Goal: Information Seeking & Learning: Learn about a topic

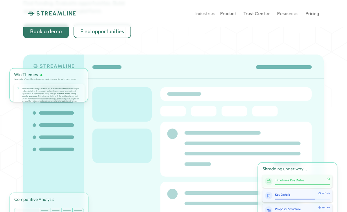
click at [176, 38] on div "Find funding. Evaluate opportunities. Build applications. All on one platform. …" at bounding box center [100, 18] width 154 height 39
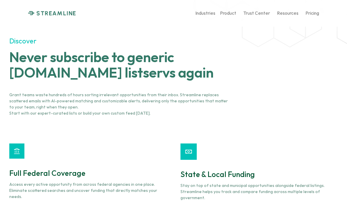
scroll to position [536, 0]
click at [310, 14] on p "Pricing" at bounding box center [313, 13] width 14 height 6
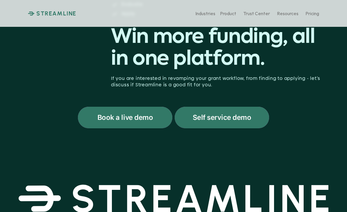
scroll to position [47, 0]
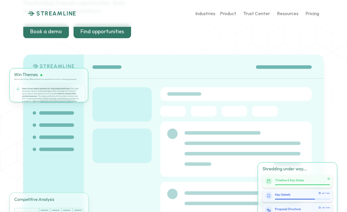
click at [103, 35] on p "Find opportunities" at bounding box center [103, 31] width 44 height 6
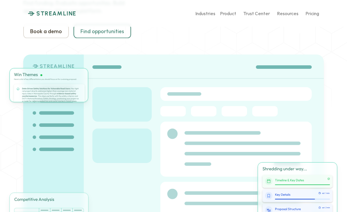
click at [60, 35] on p "Book a demo" at bounding box center [46, 31] width 32 height 6
click at [64, 14] on p "STREAMLINE" at bounding box center [56, 13] width 40 height 7
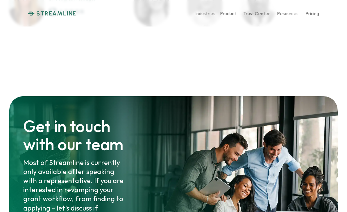
scroll to position [2794, 0]
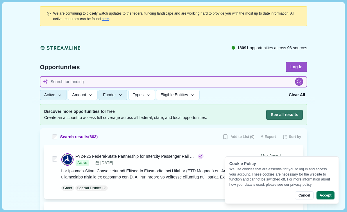
click at [141, 84] on input at bounding box center [174, 81] width 268 height 11
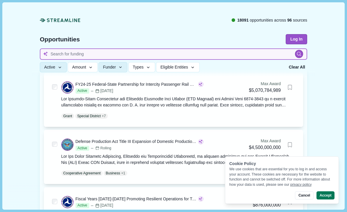
scroll to position [86, 0]
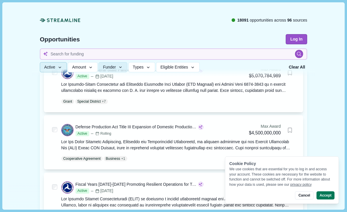
click at [61, 67] on icon "button" at bounding box center [59, 67] width 5 height 5
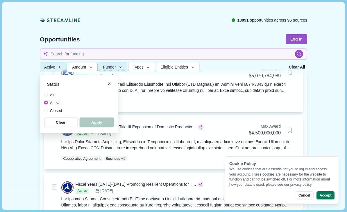
click at [71, 68] on button "Amount" at bounding box center [83, 67] width 30 height 10
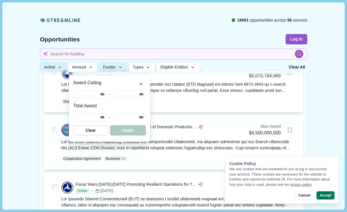
click at [143, 66] on span "Types" at bounding box center [138, 67] width 11 height 5
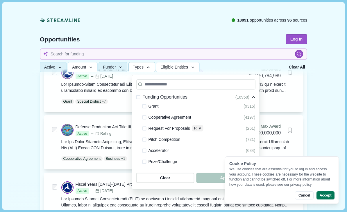
scroll to position [0, 0]
click at [146, 105] on span at bounding box center [145, 106] width 4 height 4
click at [144, 129] on span at bounding box center [145, 128] width 4 height 4
click at [127, 65] on button "Funder" at bounding box center [113, 67] width 29 height 10
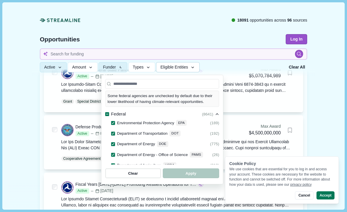
click at [196, 63] on button "Eligible Entities" at bounding box center [177, 67] width 43 height 10
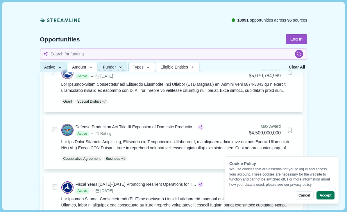
click at [144, 68] on span "Types" at bounding box center [138, 67] width 11 height 5
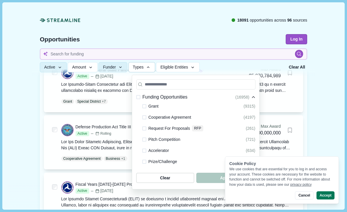
click at [146, 126] on div at bounding box center [145, 128] width 4 height 7
click at [145, 129] on span at bounding box center [145, 128] width 4 height 4
click at [144, 106] on span at bounding box center [145, 106] width 4 height 4
click at [209, 182] on span "button" at bounding box center [226, 178] width 56 height 10
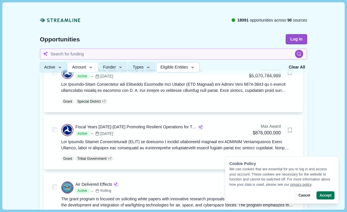
click at [188, 67] on span "Eligible Entities" at bounding box center [175, 67] width 28 height 5
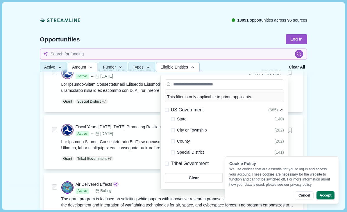
scroll to position [49, 0]
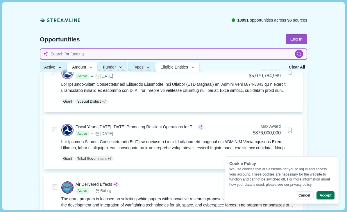
click at [52, 52] on input at bounding box center [174, 53] width 268 height 11
type input "Climate"
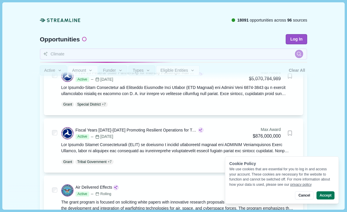
scroll to position [18, 0]
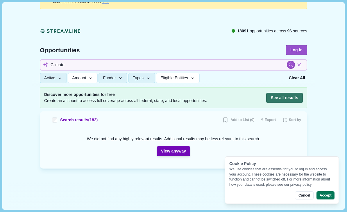
click at [302, 63] on icon at bounding box center [299, 64] width 5 height 5
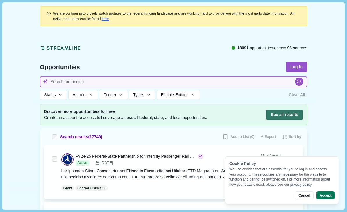
click at [77, 81] on input at bounding box center [174, 81] width 268 height 11
type input "Agriculture"
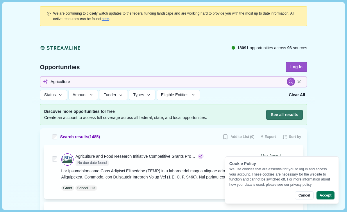
click at [324, 196] on button "Accept" at bounding box center [326, 195] width 18 height 8
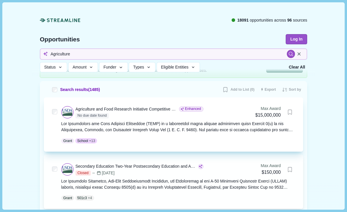
scroll to position [52, 0]
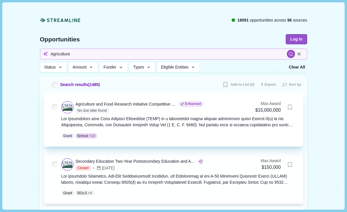
click at [208, 116] on div at bounding box center [178, 122] width 234 height 12
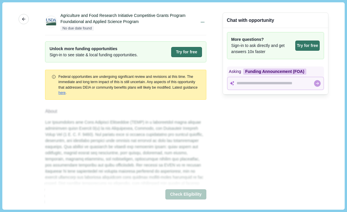
click at [22, 21] on icon "button" at bounding box center [23, 19] width 5 height 5
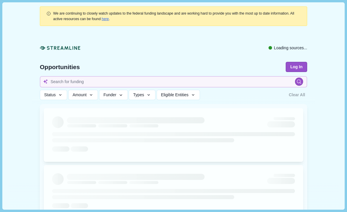
type input "Agriculture"
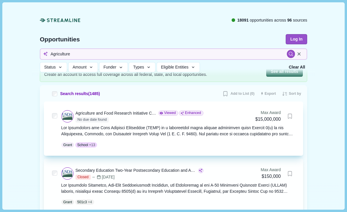
scroll to position [56, 0]
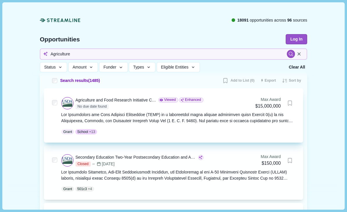
click at [108, 117] on div at bounding box center [178, 117] width 234 height 12
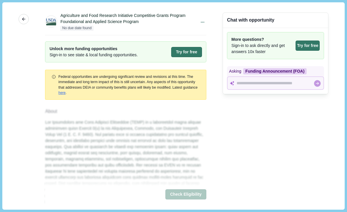
click at [25, 23] on button "More" at bounding box center [24, 19] width 10 height 10
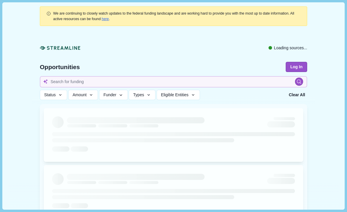
type input "Agriculture"
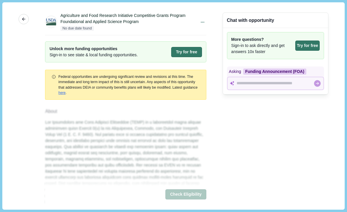
click at [24, 18] on icon "button" at bounding box center [23, 19] width 5 height 5
click at [25, 21] on icon "button" at bounding box center [23, 19] width 5 height 5
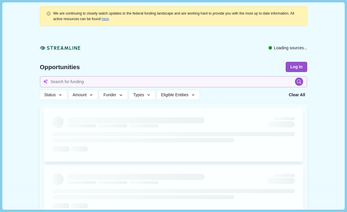
type input "Agriculture"
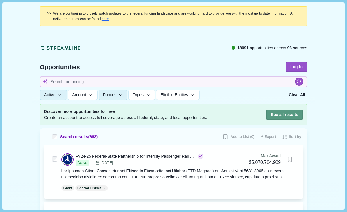
click at [285, 114] on button "See all results" at bounding box center [285, 114] width 37 height 10
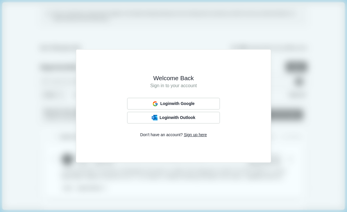
click at [67, 95] on div "Welcome Back Sign in to your account Login with Google Login with Outlook Don't…" at bounding box center [173, 106] width 347 height 212
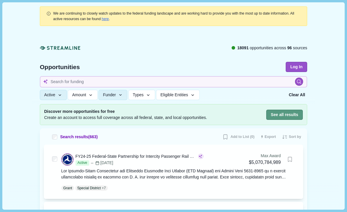
click at [290, 112] on button "See all results" at bounding box center [285, 114] width 37 height 10
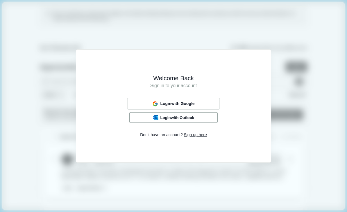
click at [164, 119] on span "Login with Outlook" at bounding box center [177, 117] width 34 height 5
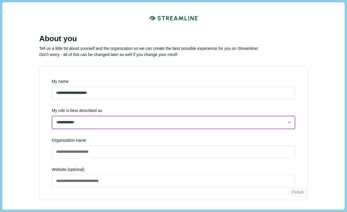
select select "**********"
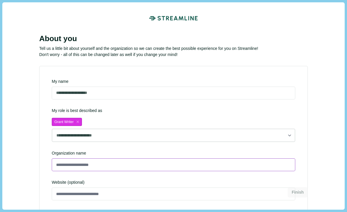
click at [104, 159] on input at bounding box center [174, 164] width 244 height 13
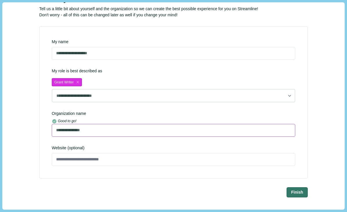
scroll to position [42, 0]
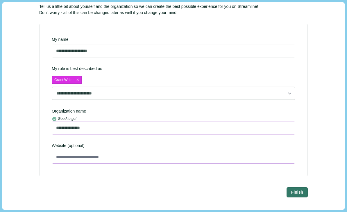
type input "**********"
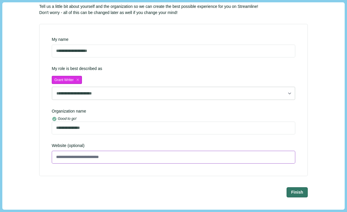
click at [95, 154] on input at bounding box center [174, 156] width 244 height 13
paste input "**********"
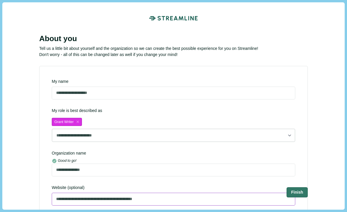
scroll to position [0, 0]
type input "**********"
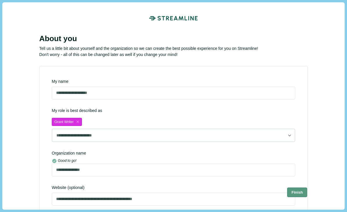
click at [297, 194] on button "Finish" at bounding box center [298, 192] width 20 height 10
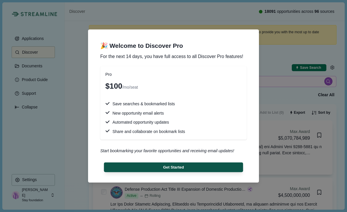
click at [219, 170] on button "Get Started" at bounding box center [173, 167] width 139 height 10
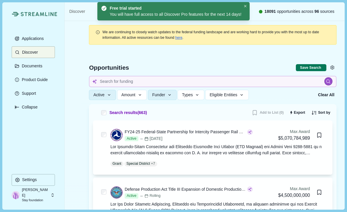
click at [180, 14] on div "You will have full access to all Discover Pro features for the next 14 days!" at bounding box center [176, 14] width 132 height 6
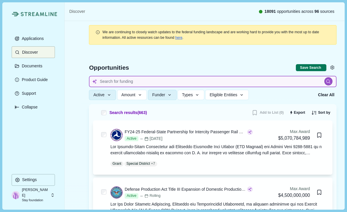
click at [159, 81] on input at bounding box center [213, 81] width 248 height 11
type input "Agriculture"
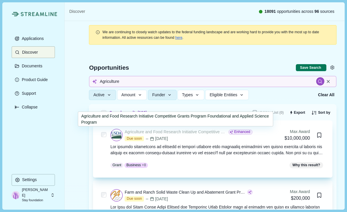
click at [198, 131] on div "Agriculture and Food Research Initiative Competitive Grants Program Foundationa…" at bounding box center [176, 132] width 103 height 6
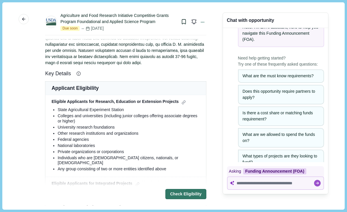
scroll to position [128, 0]
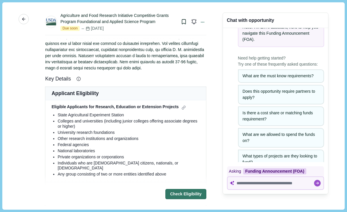
click at [24, 18] on icon "button" at bounding box center [23, 19] width 5 height 5
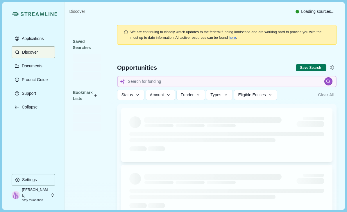
type input "Agriculture"
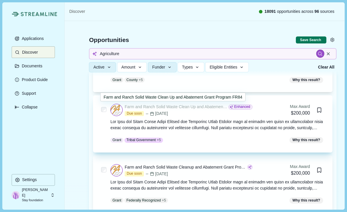
scroll to position [144, 0]
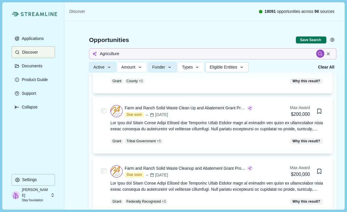
click at [237, 67] on span "Eligible Entities" at bounding box center [224, 67] width 28 height 5
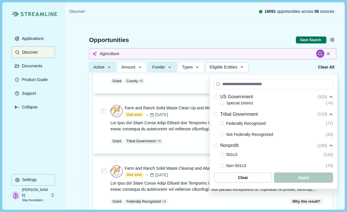
scroll to position [50, 0]
click at [215, 144] on span at bounding box center [216, 144] width 4 height 4
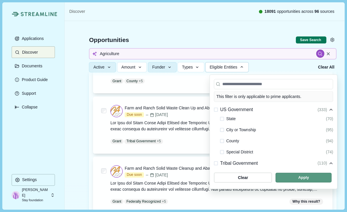
scroll to position [0, 0]
click at [282, 182] on span "button" at bounding box center [304, 177] width 56 height 10
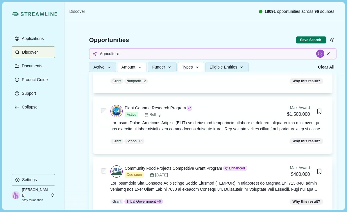
click at [179, 170] on div "Community Food Projects Competitive Grant Program" at bounding box center [173, 168] width 97 height 6
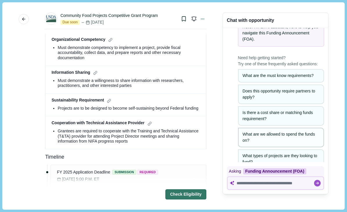
scroll to position [19, 0]
click at [284, 119] on div "Is there a cost share or matching funds requirement?" at bounding box center [281, 116] width 77 height 12
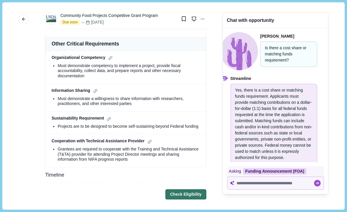
scroll to position [418, 0]
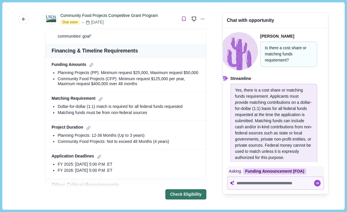
click at [182, 19] on icon "Bookmark this grant." at bounding box center [183, 19] width 3 height 4
click at [105, 19] on div "Community Food Projects Competitive Grant Program Due soon Oct 30, 2025" at bounding box center [119, 19] width 116 height 12
click at [185, 19] on icon "Bookmark this grant." at bounding box center [183, 19] width 3 height 4
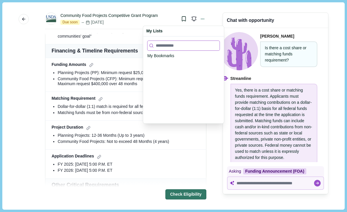
click at [188, 49] on input at bounding box center [184, 45] width 73 height 10
click at [201, 56] on div "My Bookmarks" at bounding box center [184, 56] width 73 height 6
drag, startPoint x: 187, startPoint y: 53, endPoint x: 170, endPoint y: 53, distance: 16.6
click at [187, 53] on div "My Bookmarks" at bounding box center [184, 56] width 73 height 6
click at [168, 53] on div "My Bookmarks" at bounding box center [161, 56] width 27 height 6
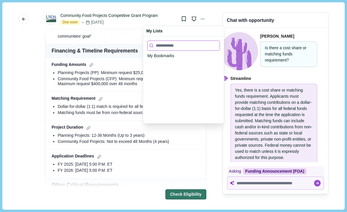
click at [179, 47] on input at bounding box center [184, 45] width 73 height 10
drag, startPoint x: 208, startPoint y: 59, endPoint x: 186, endPoint y: 59, distance: 21.8
click at [208, 59] on div "My Bookmarks" at bounding box center [183, 79] width 81 height 87
click at [181, 64] on div "My Bookmarks" at bounding box center [183, 79] width 81 height 87
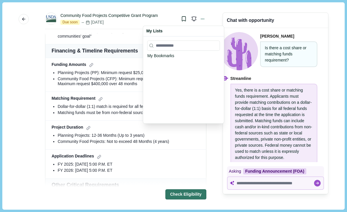
click at [188, 55] on div "My Bookmarks" at bounding box center [184, 56] width 73 height 6
click at [157, 61] on div "My Bookmarks" at bounding box center [183, 79] width 81 height 87
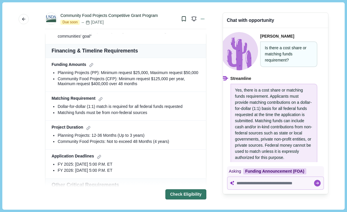
click at [35, 51] on div "More Community Food Projects Competitive Grant Program Due soon Oct 30, 2025 My…" at bounding box center [173, 105] width 334 height 198
click at [22, 24] on button "More" at bounding box center [24, 19] width 10 height 10
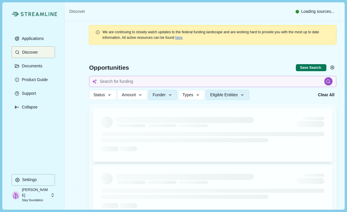
type input "Agriculture"
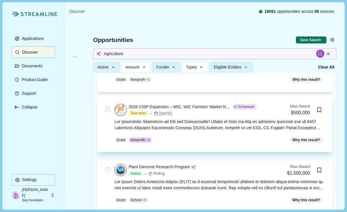
scroll to position [87, 0]
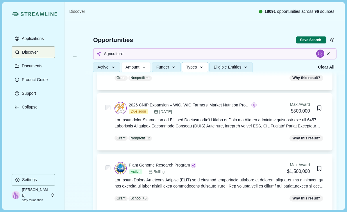
click at [196, 67] on span "Types" at bounding box center [191, 67] width 11 height 5
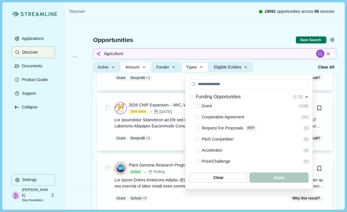
click at [197, 107] on span at bounding box center [198, 106] width 4 height 4
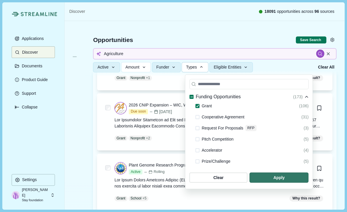
click at [197, 128] on span at bounding box center [198, 128] width 4 height 4
click at [276, 182] on span "button" at bounding box center [279, 177] width 56 height 10
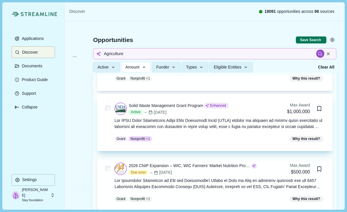
scroll to position [96, 0]
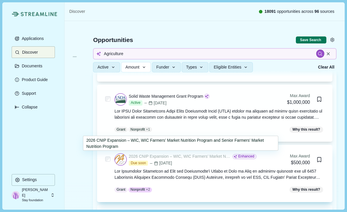
click at [193, 154] on div "2026 CNIP Expansion – WIC, WIC Farmers’ Market Nutrition Program and Senior Far…" at bounding box center [180, 156] width 103 height 6
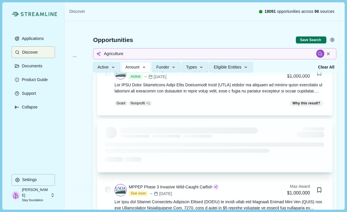
scroll to position [151, 0]
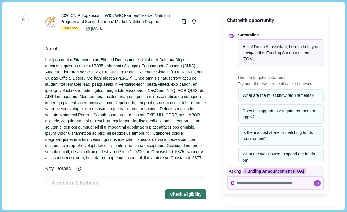
click at [23, 19] on icon "button" at bounding box center [23, 18] width 3 height 3
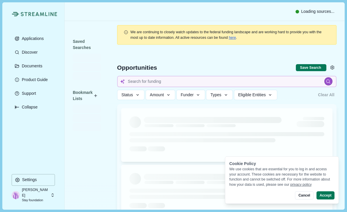
type input "Agriculture"
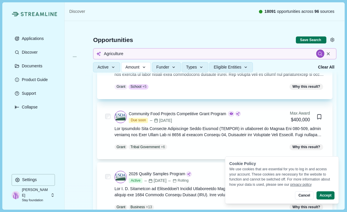
scroll to position [318, 0]
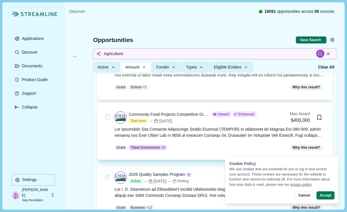
click at [185, 141] on div "Community Food Projects Competitive Grant Program Viewed Enhanced Due soon Oct …" at bounding box center [220, 131] width 210 height 41
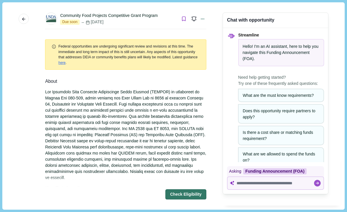
click at [184, 19] on icon "Bookmark this grant." at bounding box center [184, 19] width 6 height 6
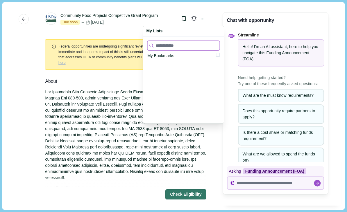
click at [176, 48] on input at bounding box center [184, 45] width 73 height 10
type input "**********"
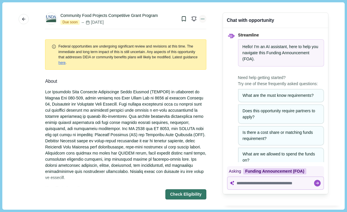
click at [205, 20] on icon at bounding box center [202, 18] width 5 height 5
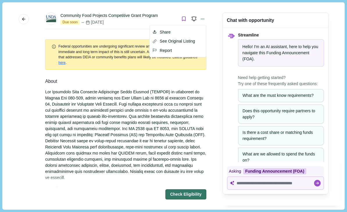
click at [185, 19] on icon "Bookmark this grant." at bounding box center [184, 19] width 6 height 6
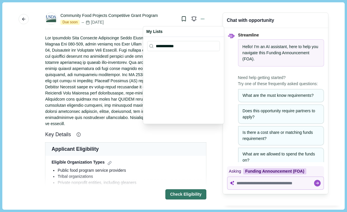
scroll to position [76, 0]
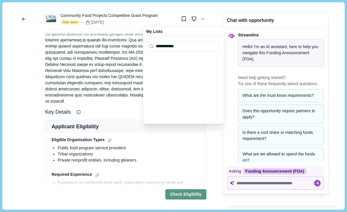
click at [198, 193] on button "Check Eligibility" at bounding box center [186, 194] width 41 height 10
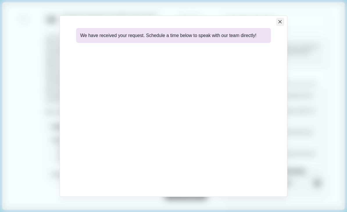
click at [280, 21] on icon "Close" at bounding box center [280, 21] width 3 height 3
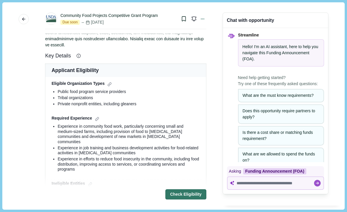
scroll to position [134, 0]
